Goal: Information Seeking & Learning: Learn about a topic

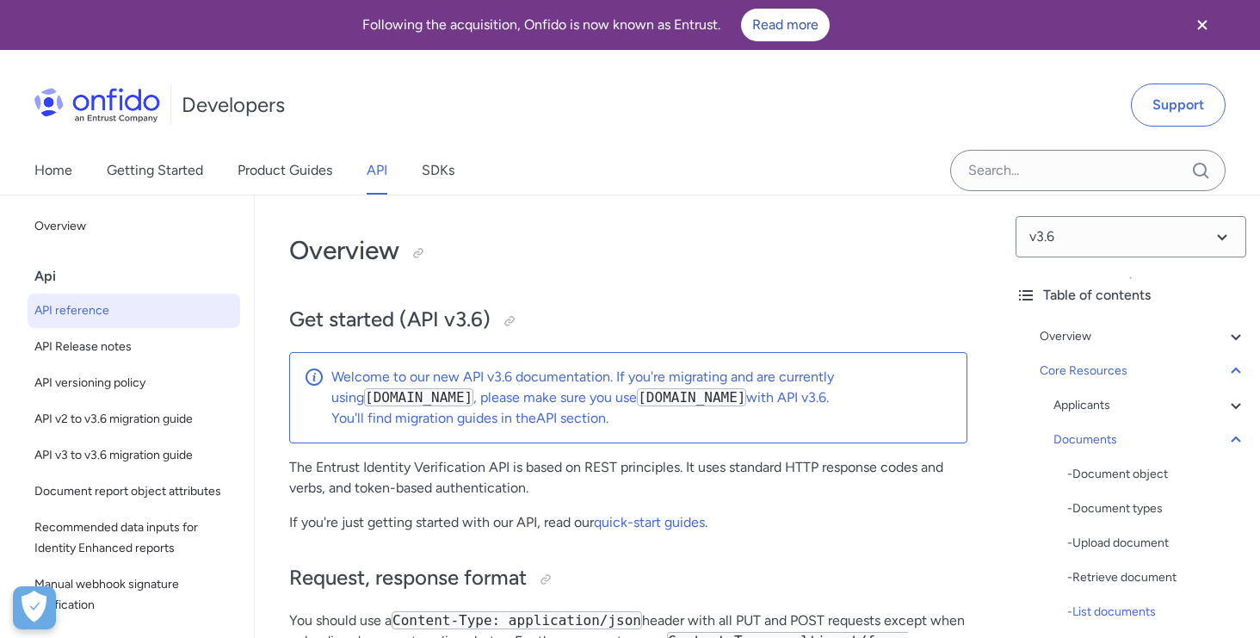
select select "python"
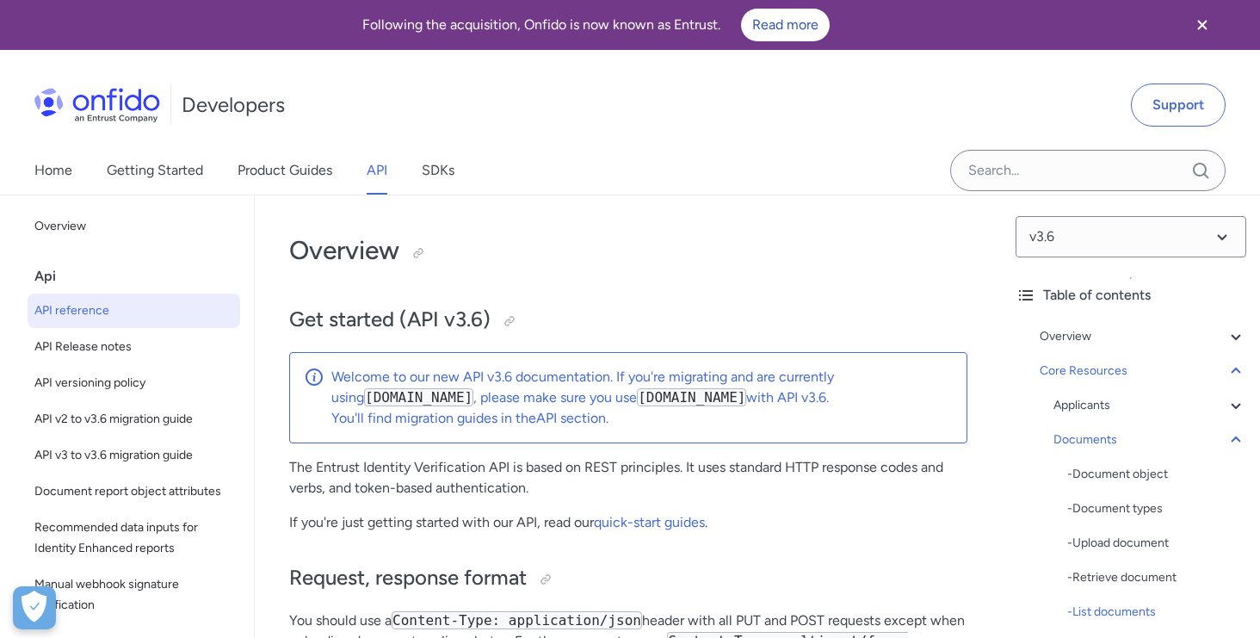
select select "python"
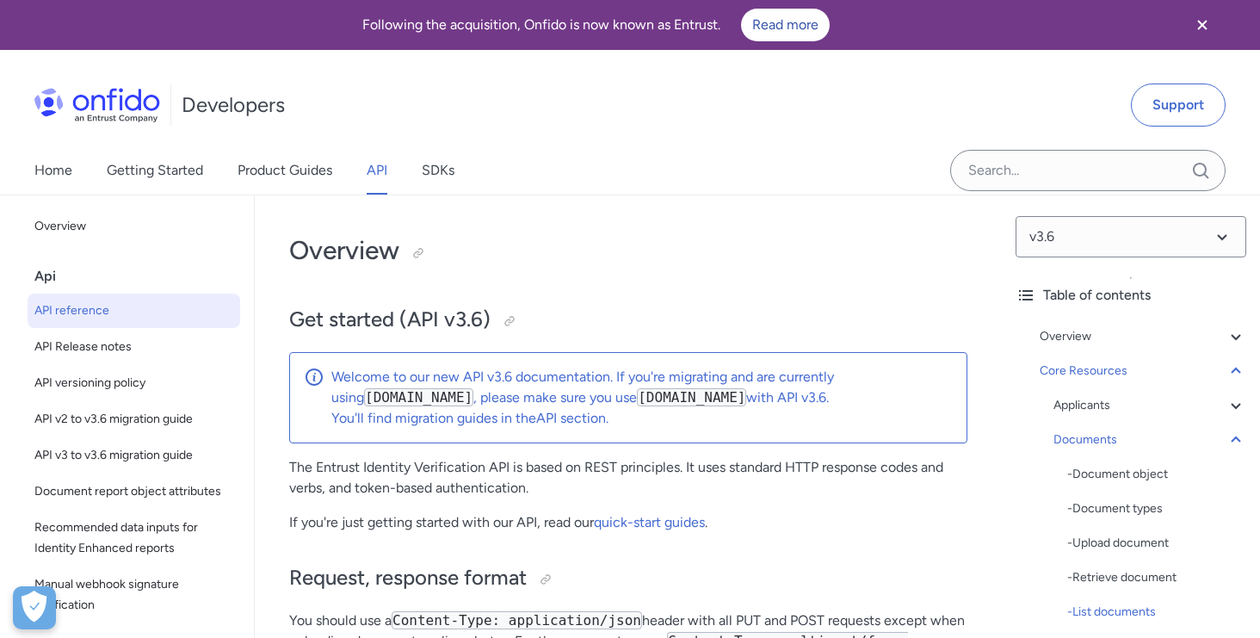
select select "python"
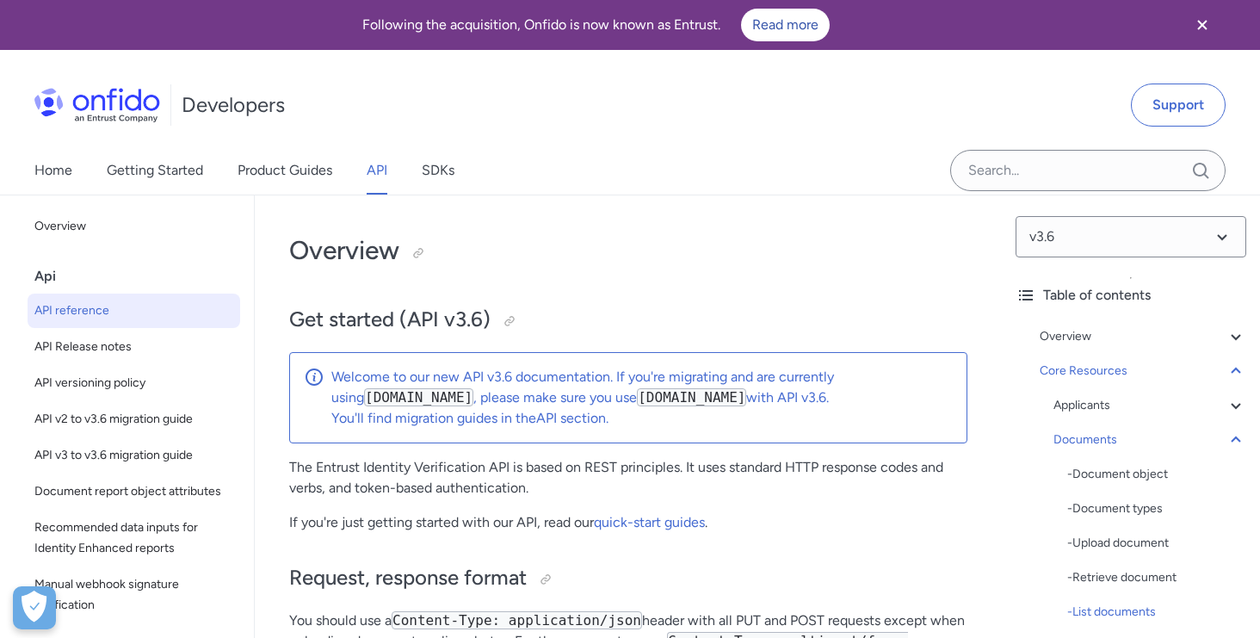
select select "python"
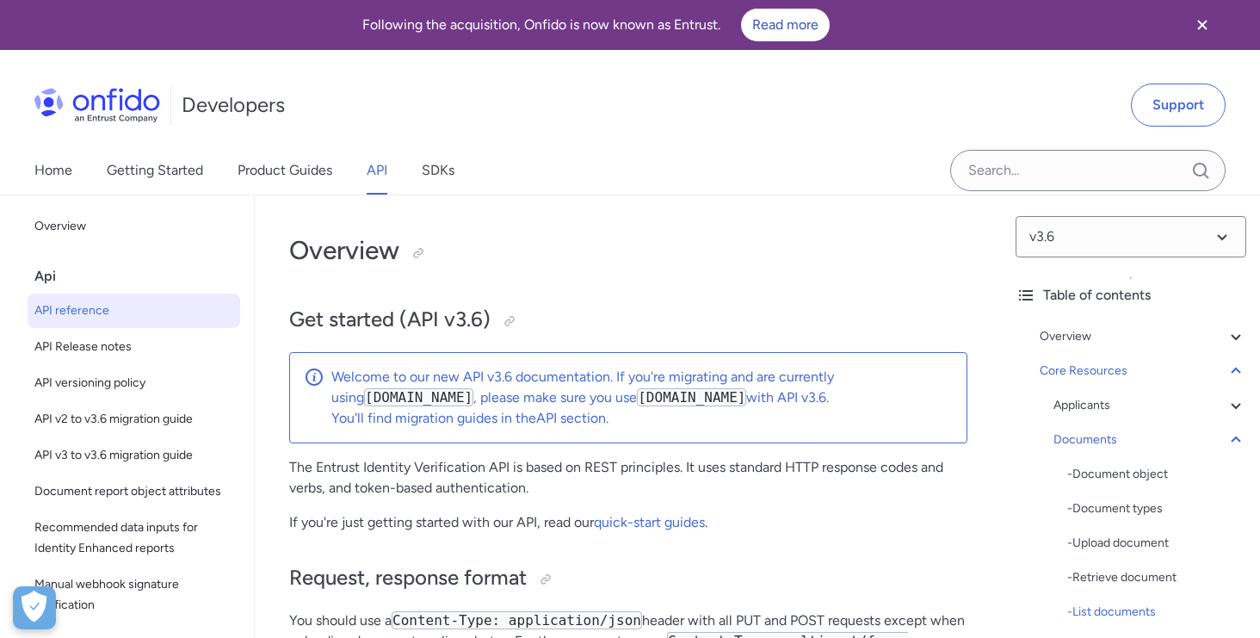
select select "python"
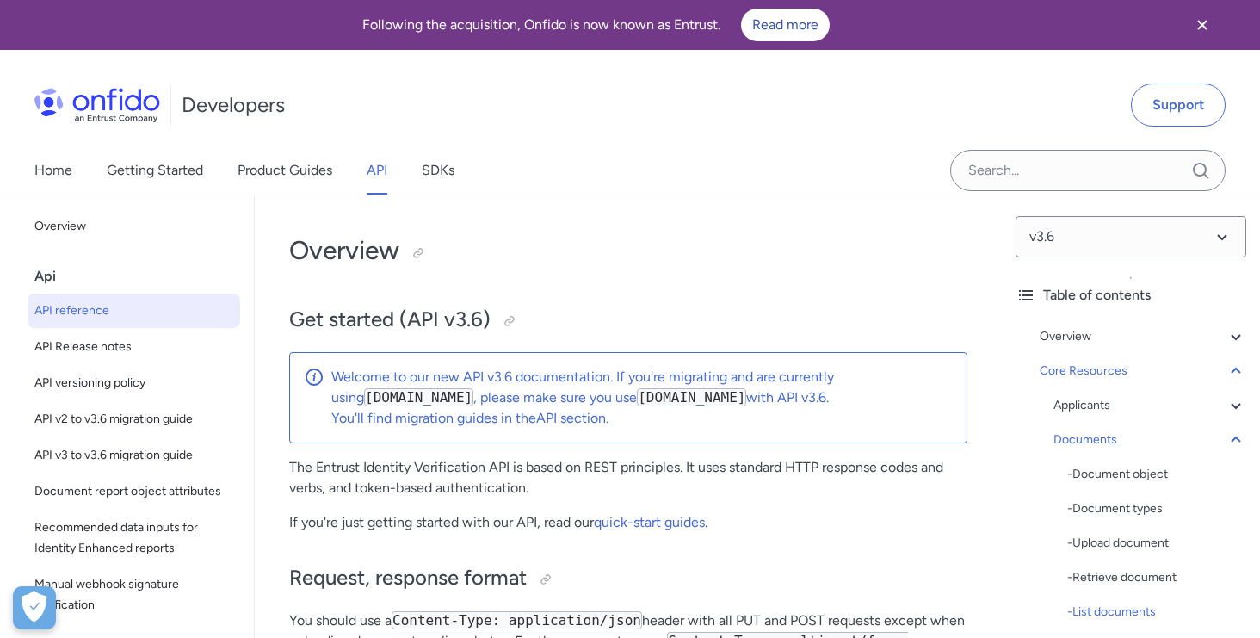
select select "python"
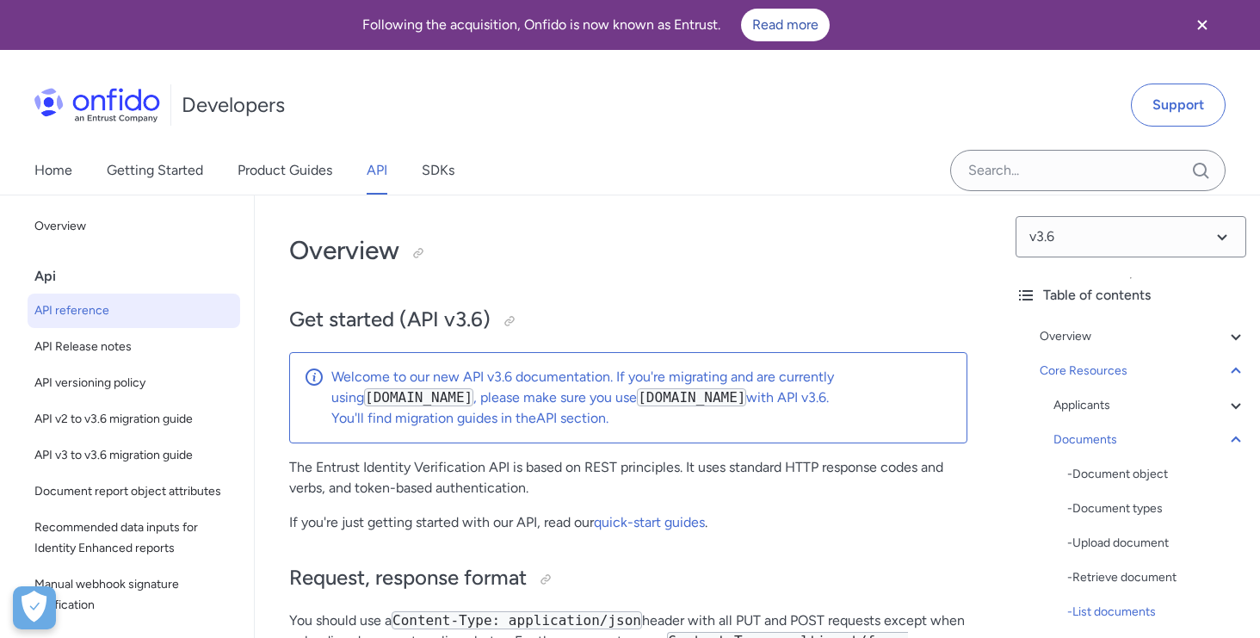
select select "python"
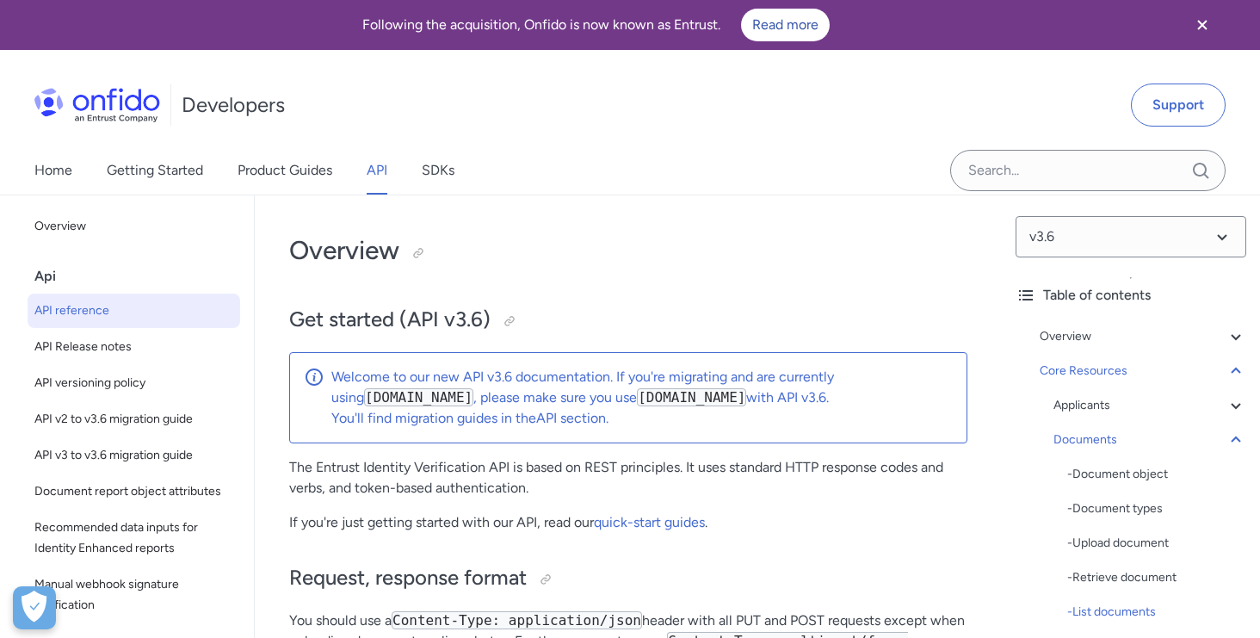
select select "python"
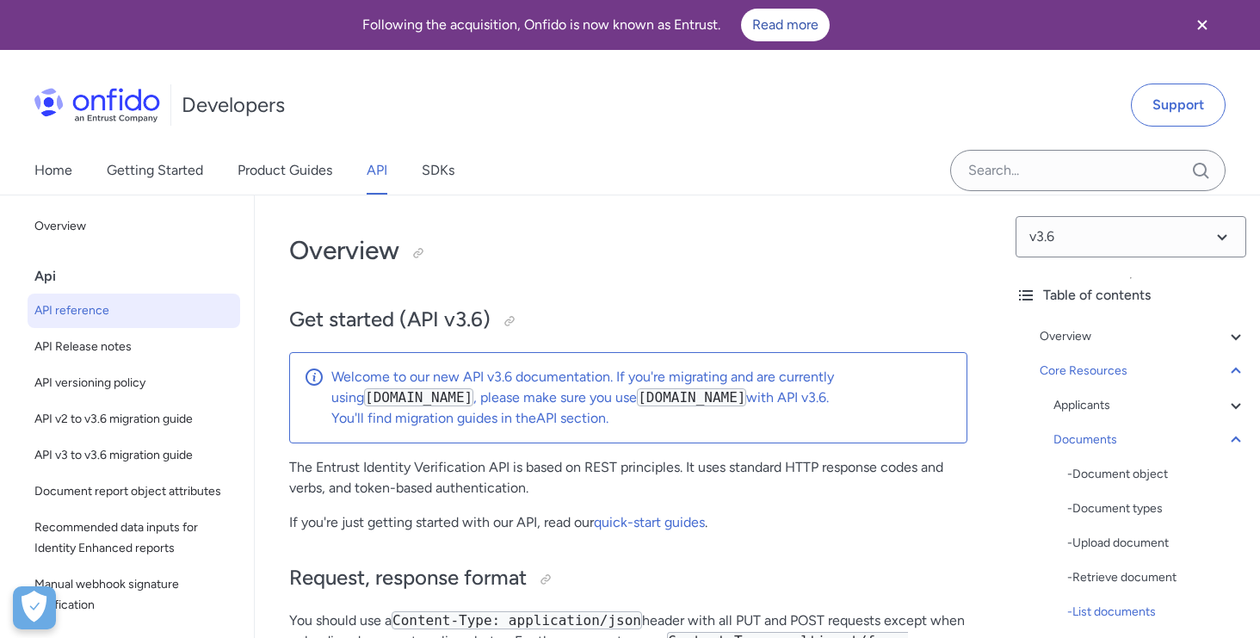
select select "python"
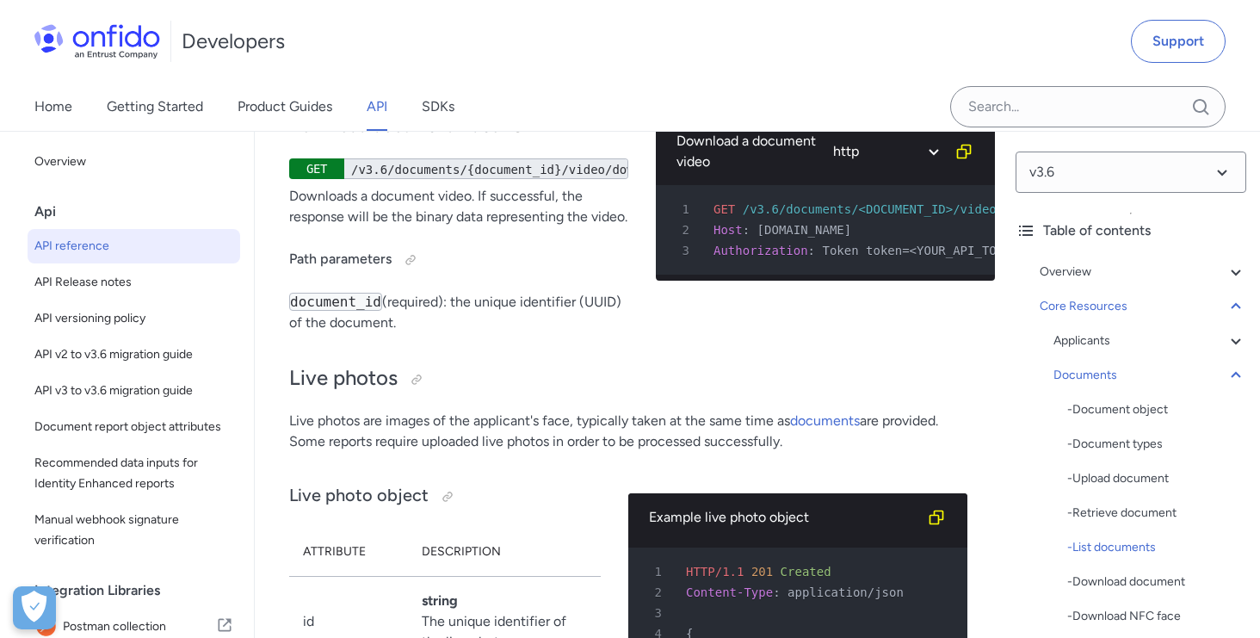
scroll to position [65, 0]
